Goal: Task Accomplishment & Management: Manage account settings

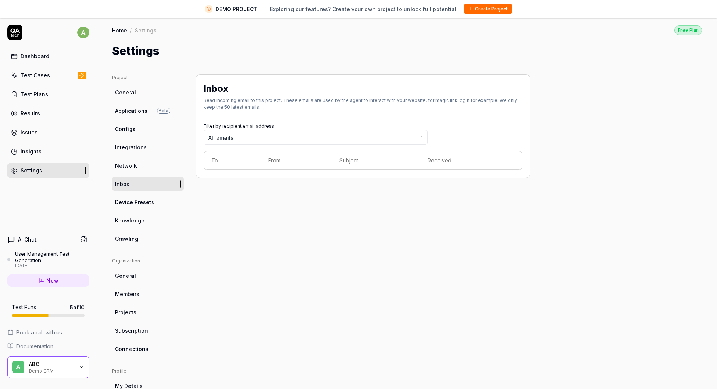
click at [24, 54] on div "Dashboard" at bounding box center [35, 56] width 29 height 8
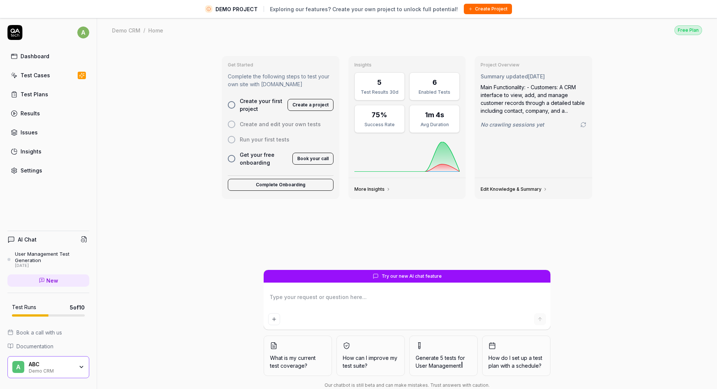
scroll to position [1, 0]
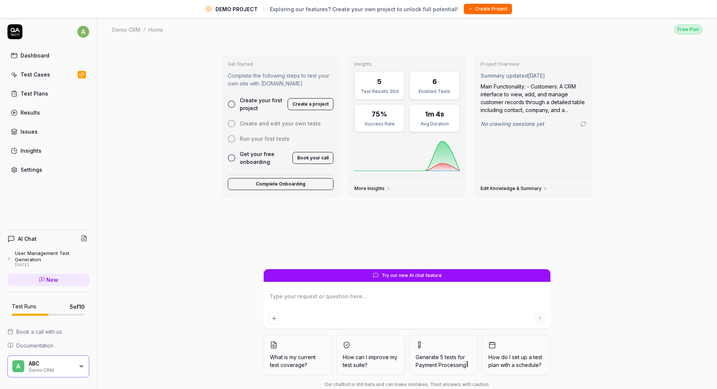
click at [307, 106] on button "Create a project" at bounding box center [310, 104] width 46 height 12
type textarea "*"
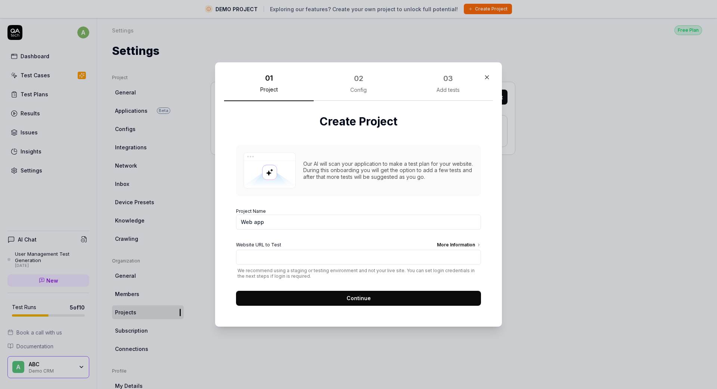
click at [488, 78] on icon "button" at bounding box center [486, 77] width 7 height 7
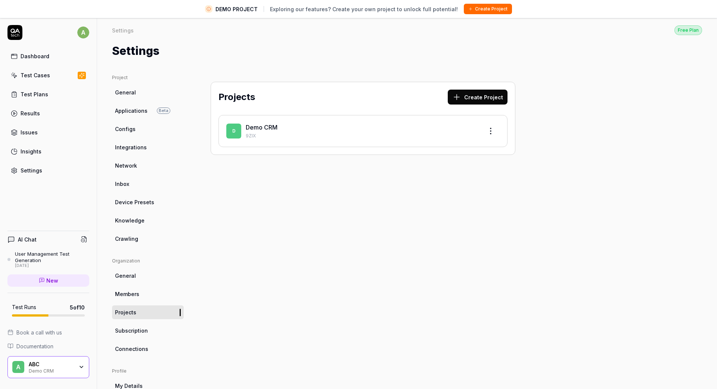
click at [34, 365] on div "ABC" at bounding box center [51, 364] width 45 height 7
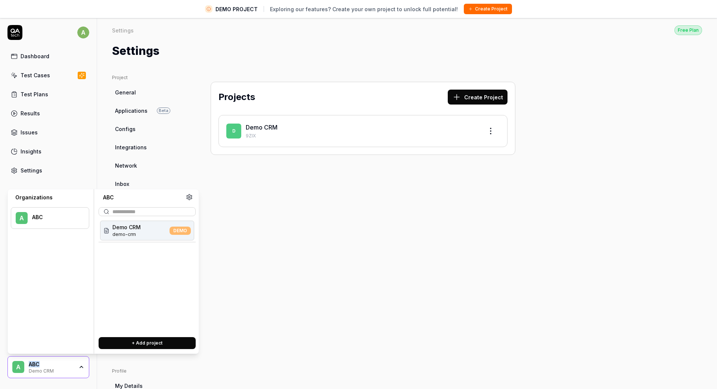
click at [35, 218] on div "ABC" at bounding box center [55, 217] width 47 height 7
click at [186, 199] on icon at bounding box center [189, 197] width 7 height 7
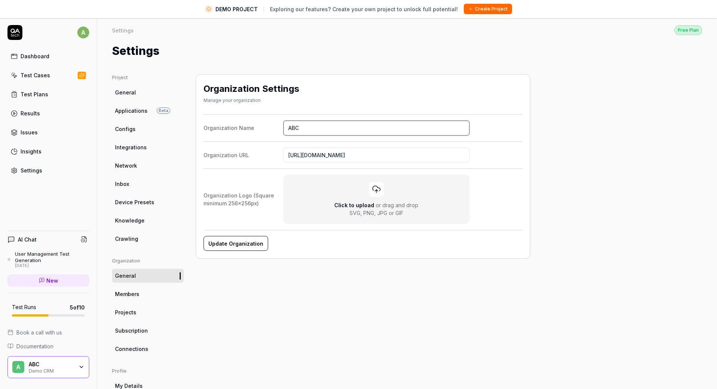
click at [291, 128] on input "ABC" at bounding box center [376, 128] width 186 height 15
click at [293, 130] on input "ABC" at bounding box center [376, 128] width 186 height 15
type input "Hobbii"
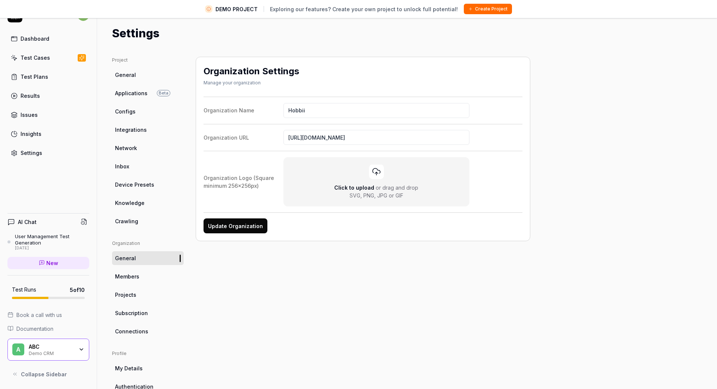
click at [127, 108] on span "Configs" at bounding box center [125, 112] width 21 height 8
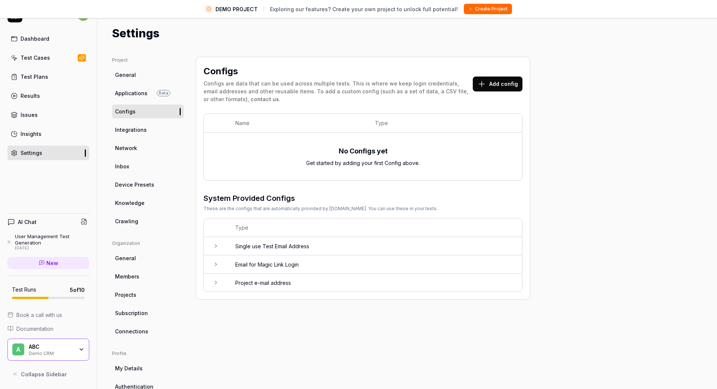
click at [132, 133] on span "Integrations" at bounding box center [131, 130] width 32 height 8
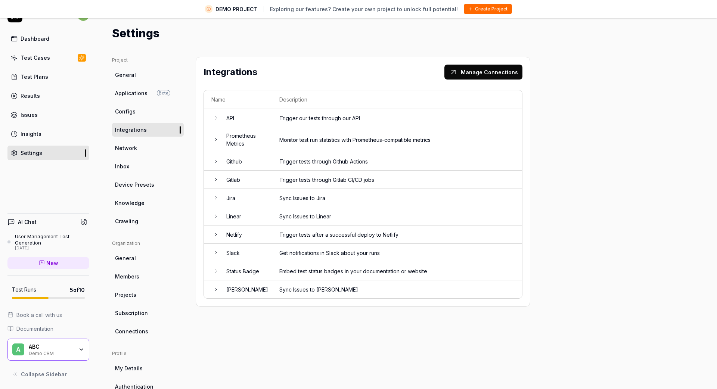
click at [129, 165] on link "Inbox" at bounding box center [148, 166] width 72 height 14
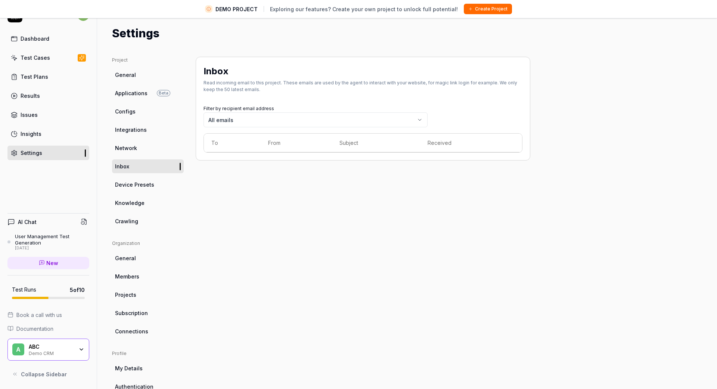
click at [131, 183] on span "Device Presets" at bounding box center [134, 185] width 39 height 8
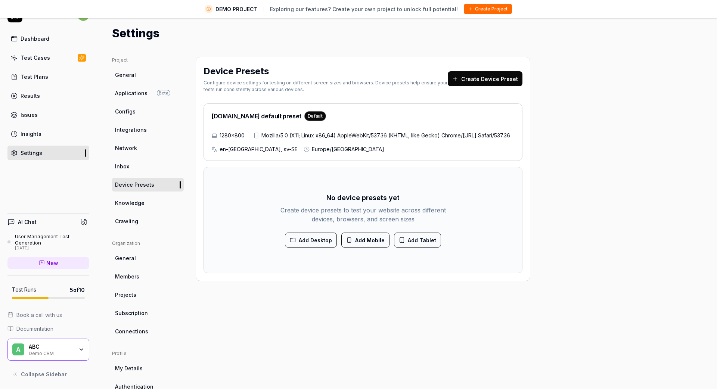
click at [131, 202] on span "Knowledge" at bounding box center [129, 203] width 29 height 8
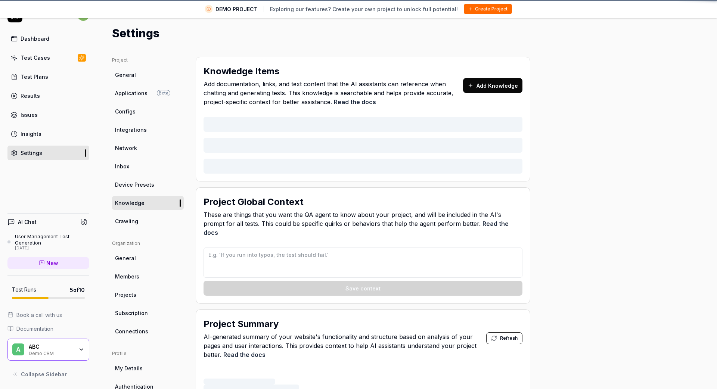
type textarea "*"
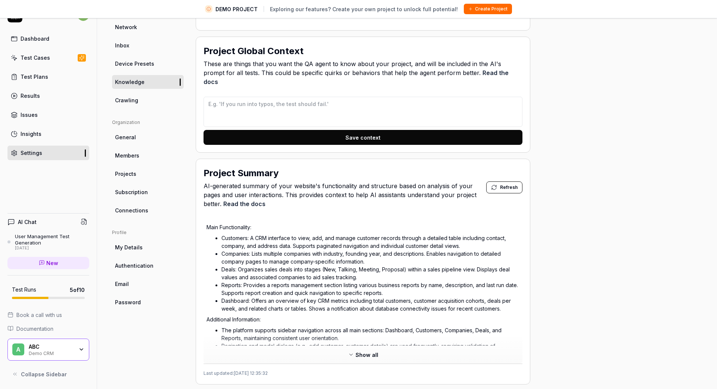
scroll to position [134, 0]
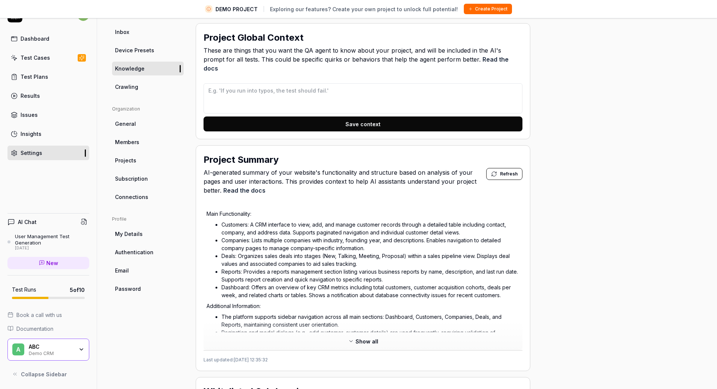
click at [48, 328] on span "Documentation" at bounding box center [34, 329] width 37 height 8
